Goal: Task Accomplishment & Management: Manage account settings

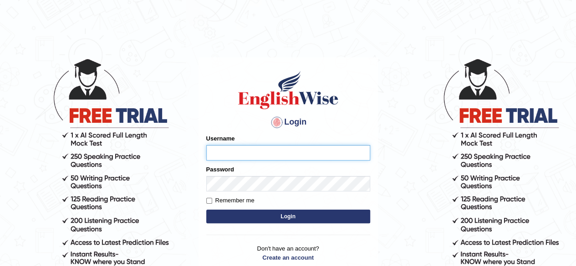
type input "[PERSON_NAME]"
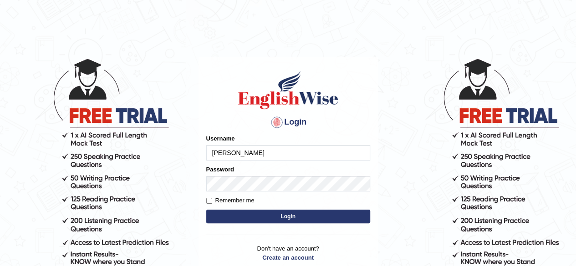
click at [314, 214] on button "Login" at bounding box center [288, 217] width 164 height 14
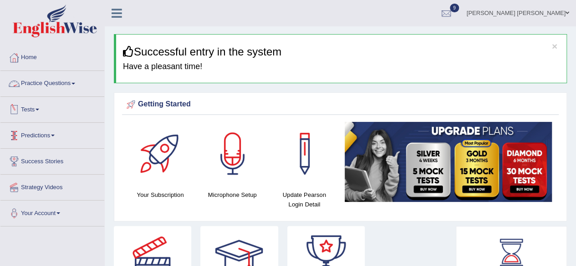
click at [71, 78] on link "Practice Questions" at bounding box center [52, 82] width 104 height 23
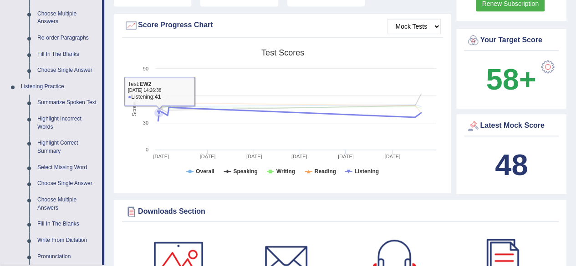
scroll to position [319, 0]
